Goal: Find specific page/section

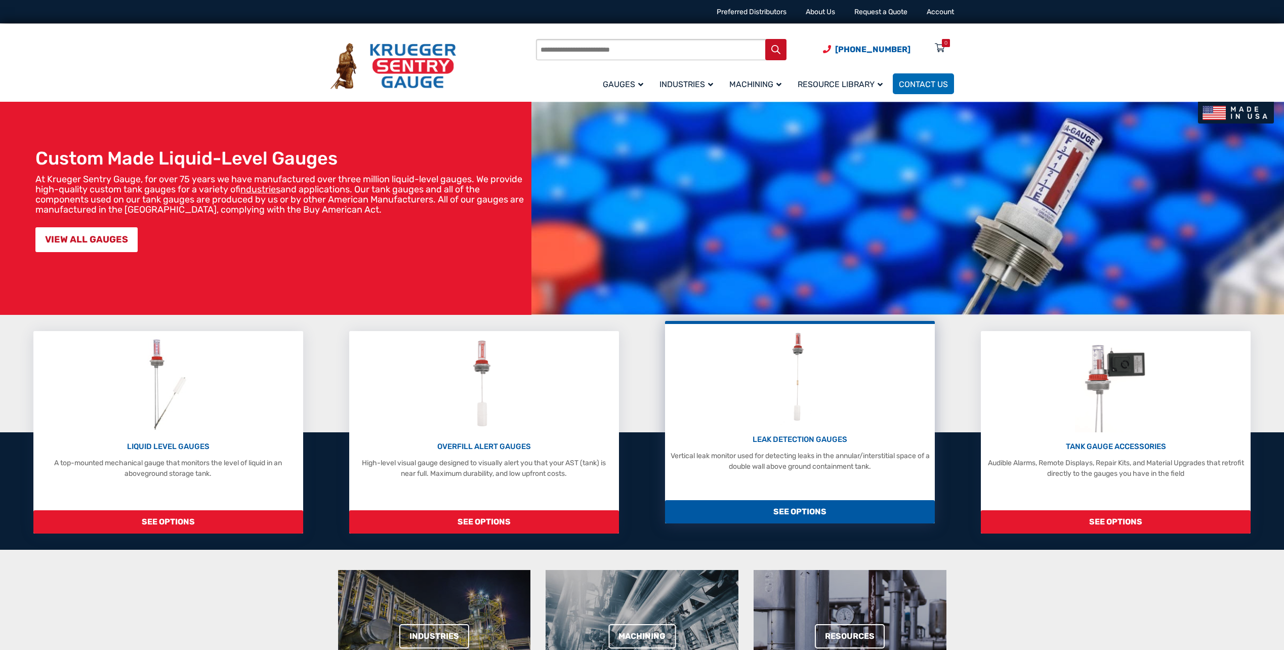
click at [799, 440] on p "LEAK DETECTION GAUGES" at bounding box center [800, 440] width 260 height 12
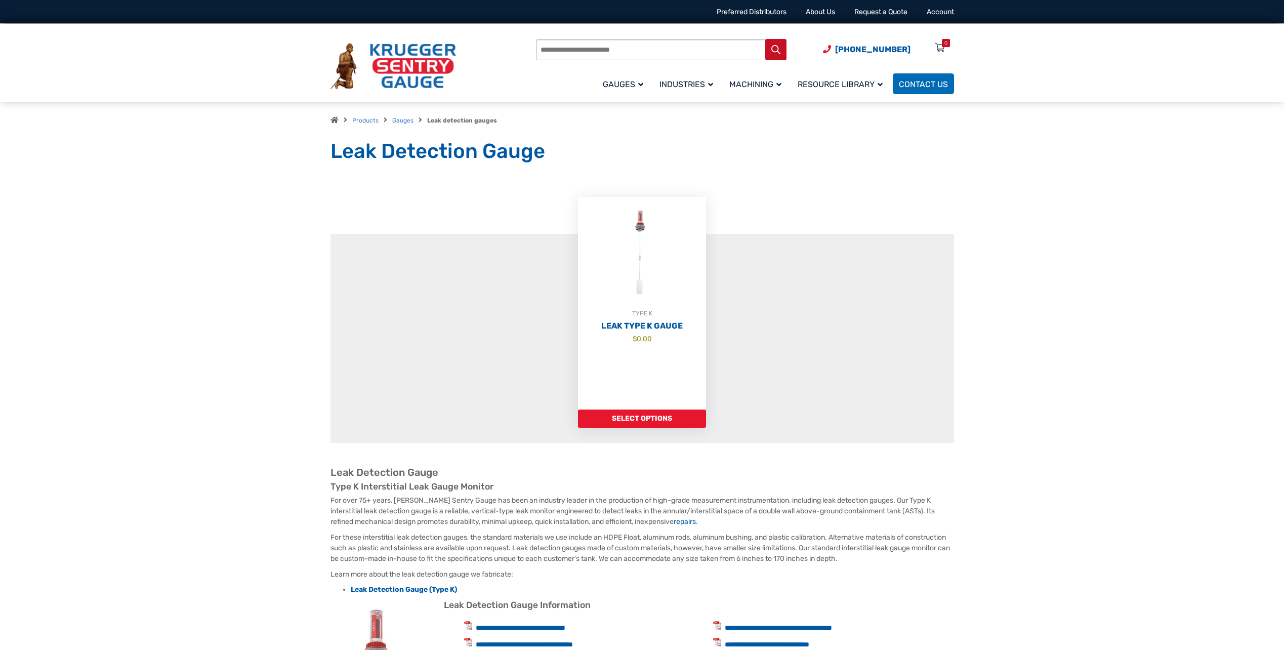
drag, startPoint x: 482, startPoint y: 194, endPoint x: 488, endPoint y: 190, distance: 7.3
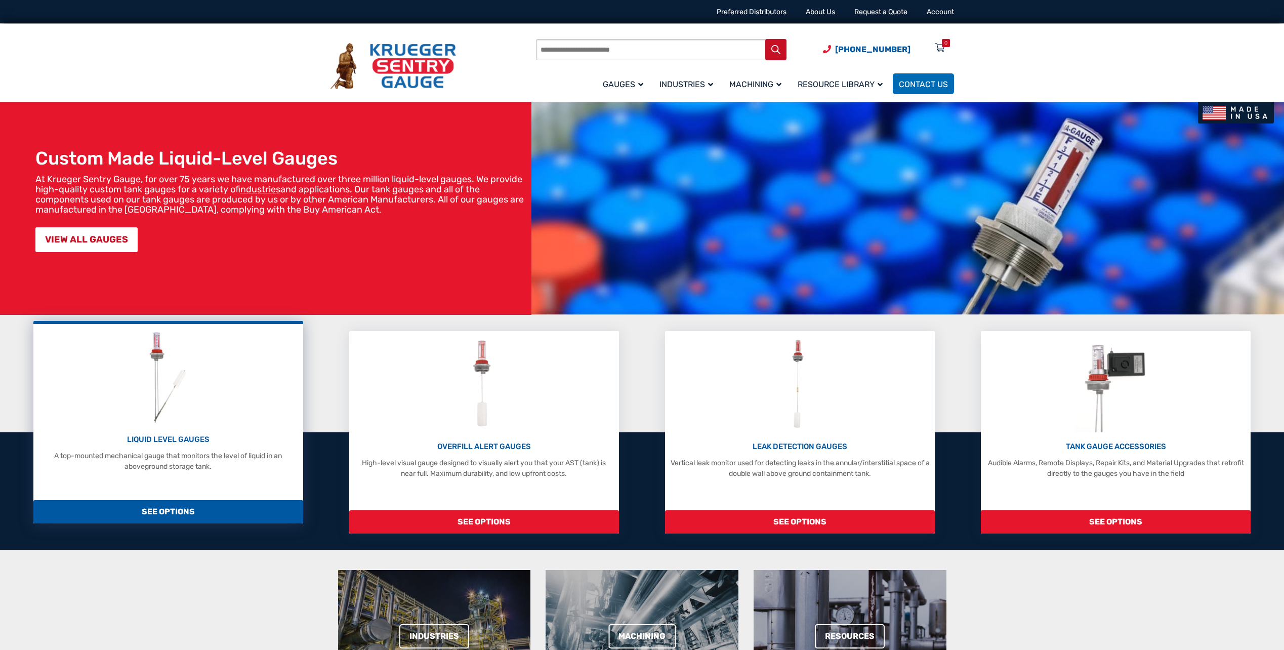
click at [187, 414] on img at bounding box center [168, 377] width 54 height 96
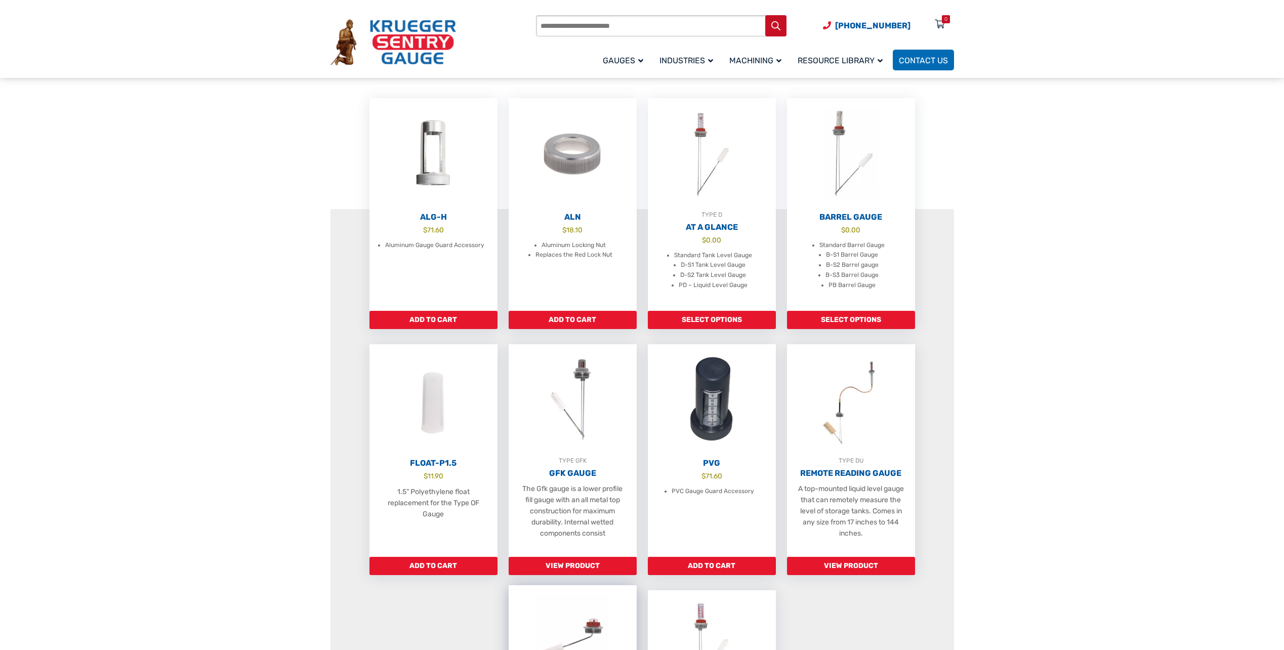
scroll to position [51, 0]
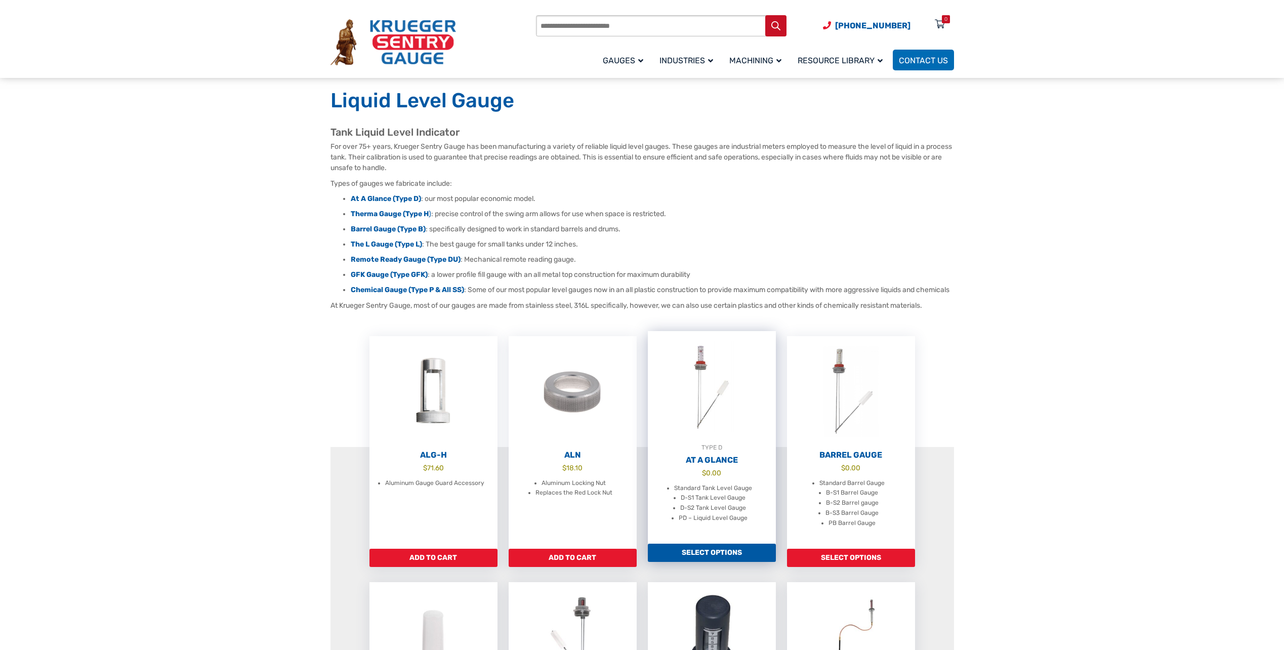
click at [707, 394] on img at bounding box center [712, 386] width 128 height 111
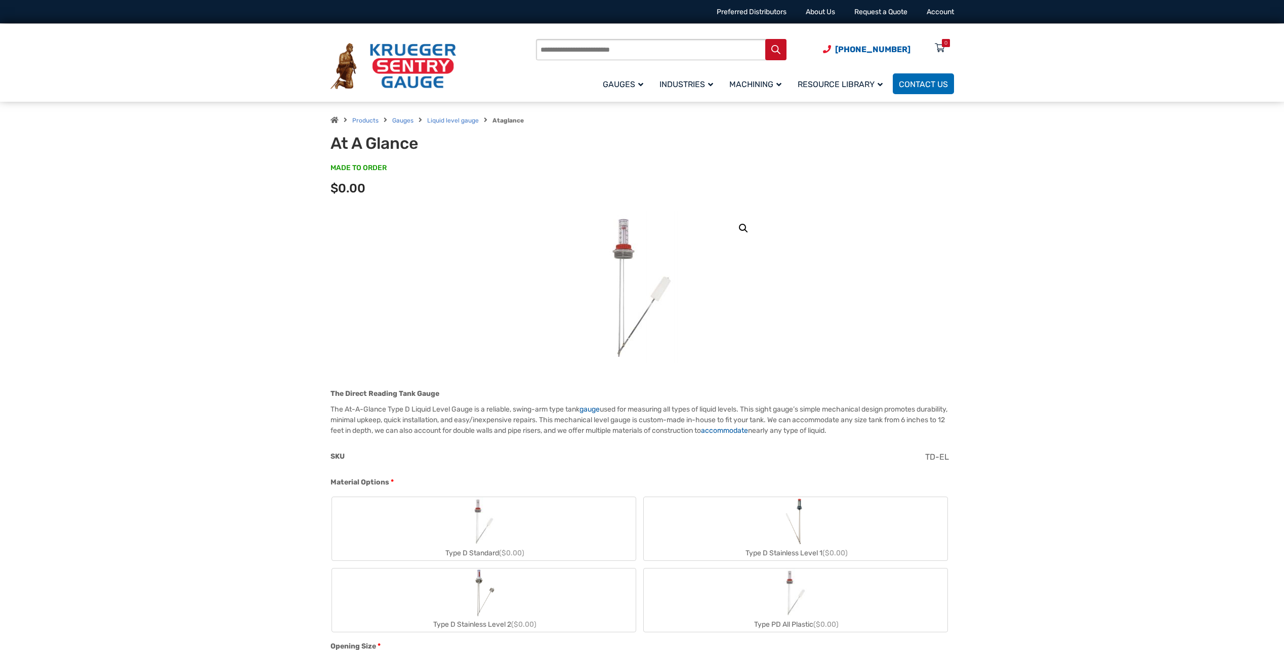
drag, startPoint x: 0, startPoint y: 0, endPoint x: 616, endPoint y: 282, distance: 677.0
